Goal: Task Accomplishment & Management: Use online tool/utility

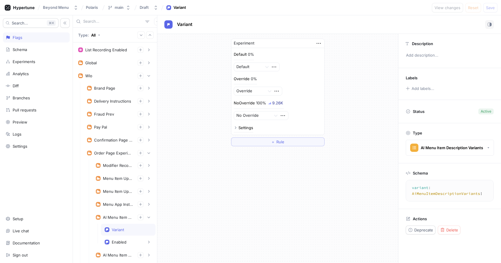
click at [101, 20] on input "text" at bounding box center [113, 22] width 60 height 6
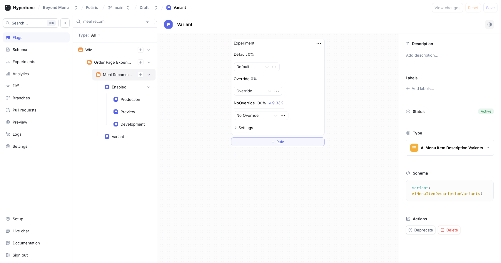
type input "meal recom"
click at [109, 69] on div "Meal Recommendations" at bounding box center [124, 75] width 64 height 12
type textarea "mealRecommendations: MealRecommendations!"
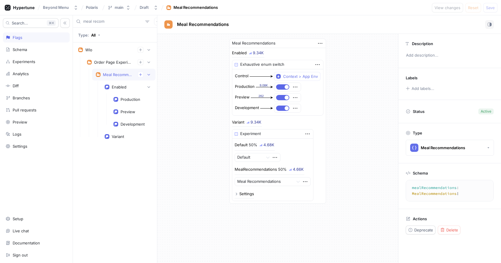
click at [103, 21] on input "meal recom" at bounding box center [113, 22] width 60 height 6
click at [220, 150] on div "Meal Recommendations Enabled 9.35K Exhaustive enum switch Control Context > App…" at bounding box center [277, 121] width 241 height 174
click at [111, 23] on input "meal recom" at bounding box center [113, 22] width 60 height 6
drag, startPoint x: 111, startPoint y: 23, endPoint x: 25, endPoint y: 45, distance: 88.2
click at [25, 45] on div "Search... K Flags Schema Experiments Analytics Diff Branches Pull requests Prev…" at bounding box center [250, 138] width 501 height 247
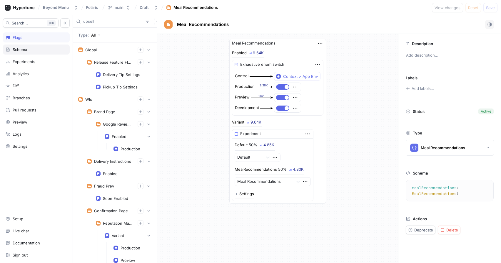
type input "upsell"
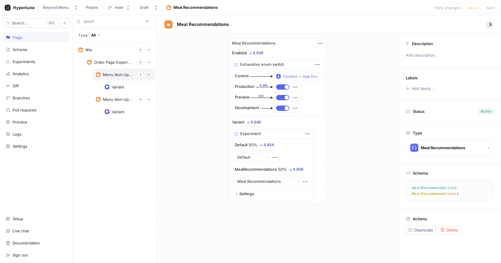
click at [103, 72] on div "Menu Item Upsell V2" at bounding box center [118, 74] width 30 height 5
type textarea "menuItemUpsellV2: MenuItemUpsellV2!"
